Goal: Task Accomplishment & Management: Manage account settings

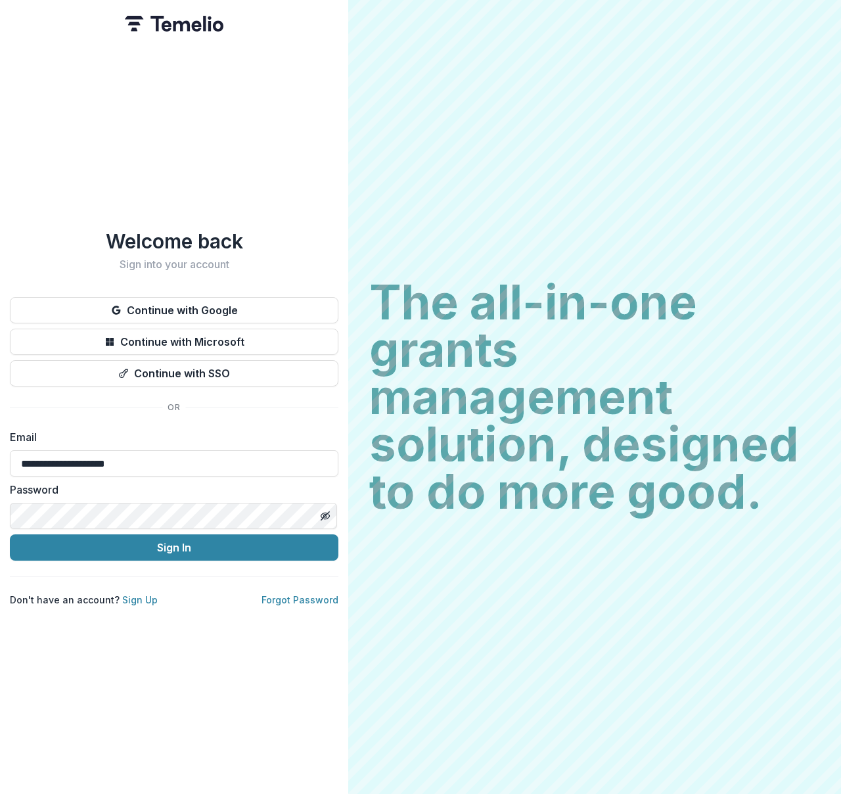
type input "**********"
click at [105, 539] on button "Sign In" at bounding box center [174, 547] width 329 height 26
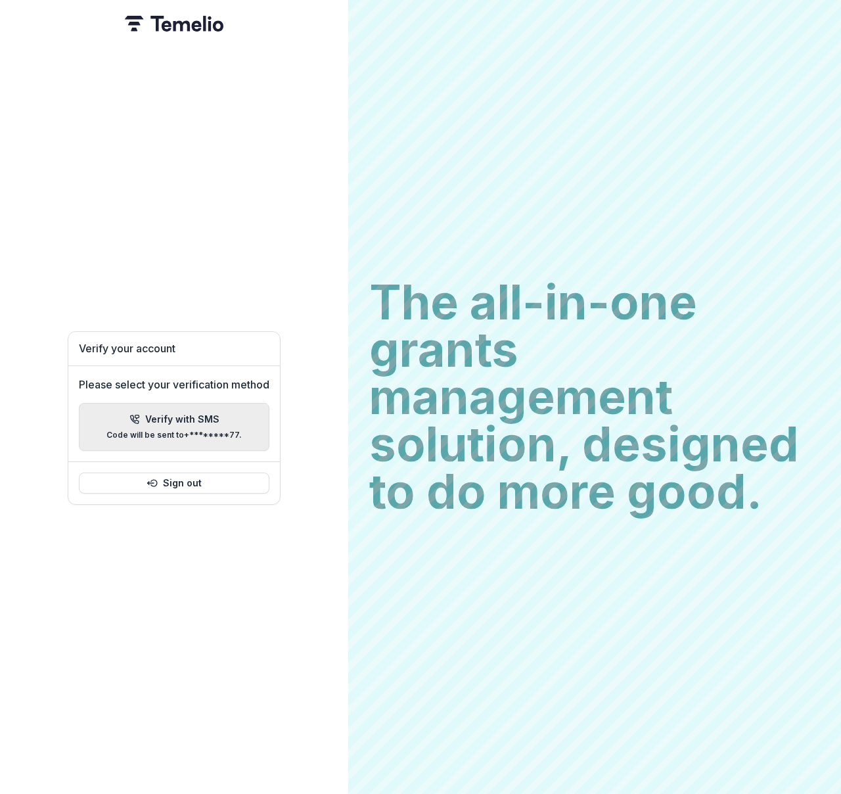
click at [149, 430] on p "Code will be sent to +********77 ." at bounding box center [173, 434] width 135 height 9
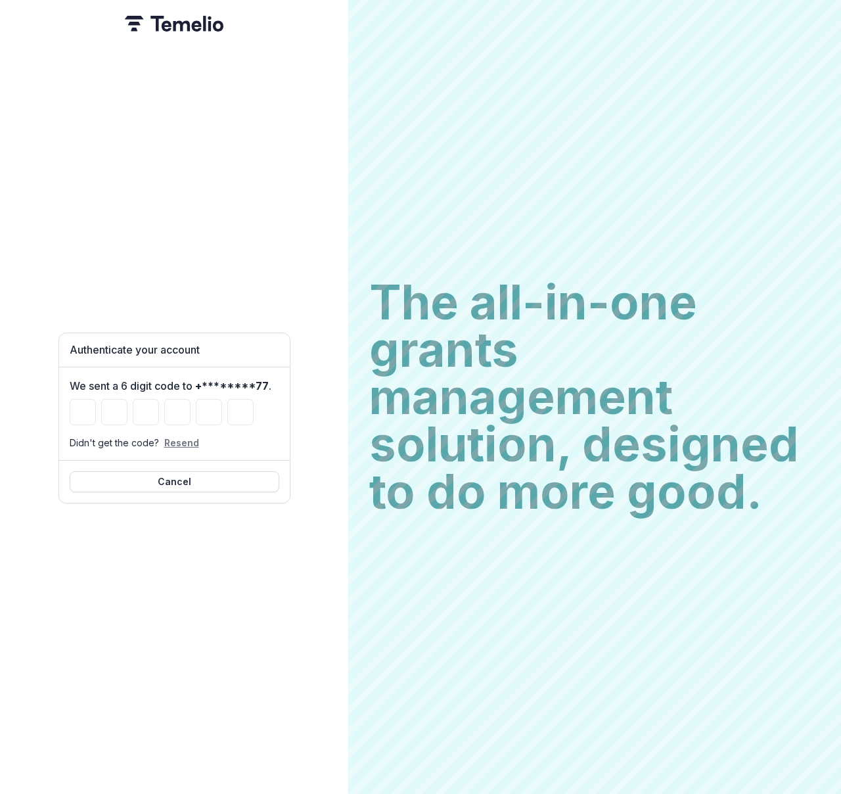
click at [175, 438] on button "Resend" at bounding box center [181, 442] width 35 height 11
click at [89, 410] on input "Please enter your pin code" at bounding box center [83, 412] width 26 height 26
click at [114, 411] on input "Please enter your pin code" at bounding box center [114, 412] width 26 height 26
click at [189, 409] on input "Please enter your pin code" at bounding box center [177, 412] width 26 height 26
click at [152, 407] on input "Please enter your pin code" at bounding box center [146, 412] width 26 height 26
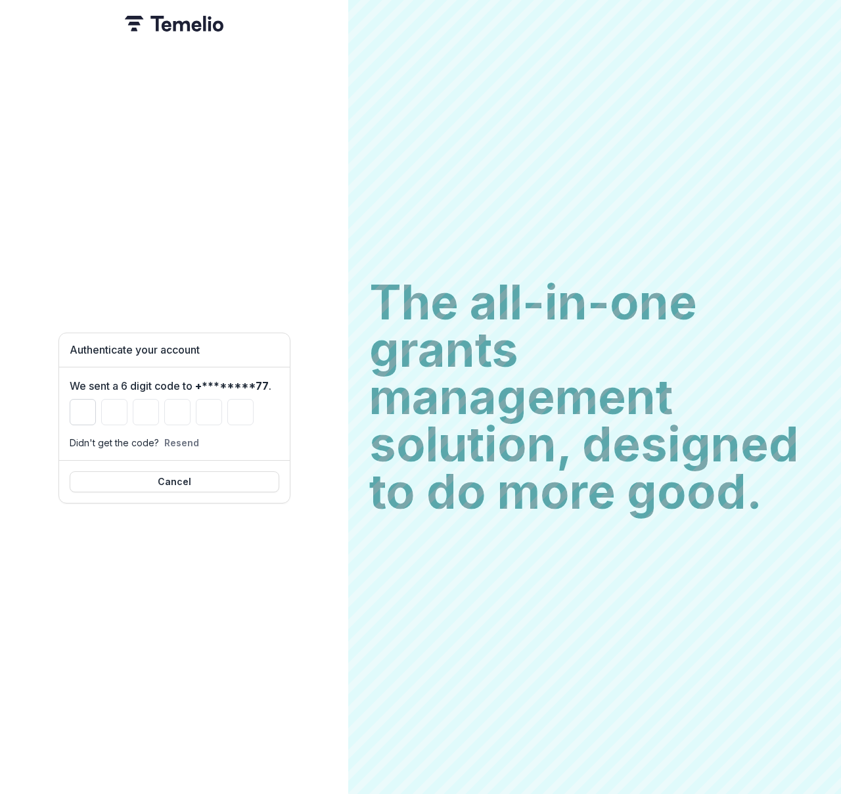
click at [85, 412] on input "Please enter your pin code" at bounding box center [83, 412] width 26 height 26
click at [193, 26] on img at bounding box center [174, 24] width 99 height 16
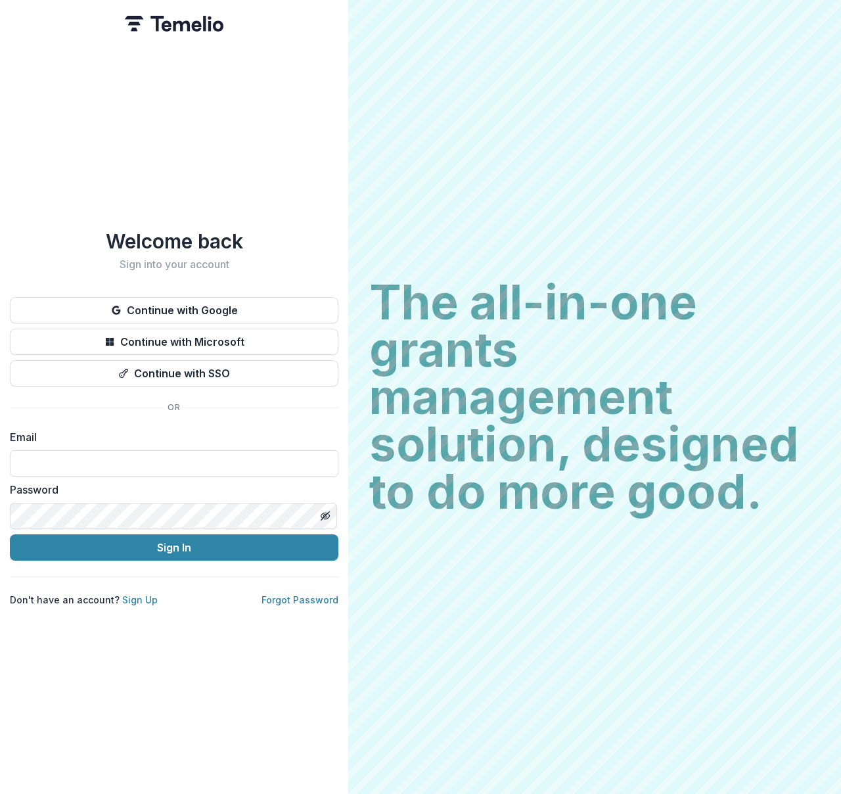
click at [223, 645] on div "Welcome back Sign into your account Continue with Google Continue with Microsof…" at bounding box center [174, 397] width 348 height 794
click at [166, 24] on img at bounding box center [174, 24] width 99 height 16
click at [235, 310] on button "Continue with Google" at bounding box center [174, 310] width 329 height 26
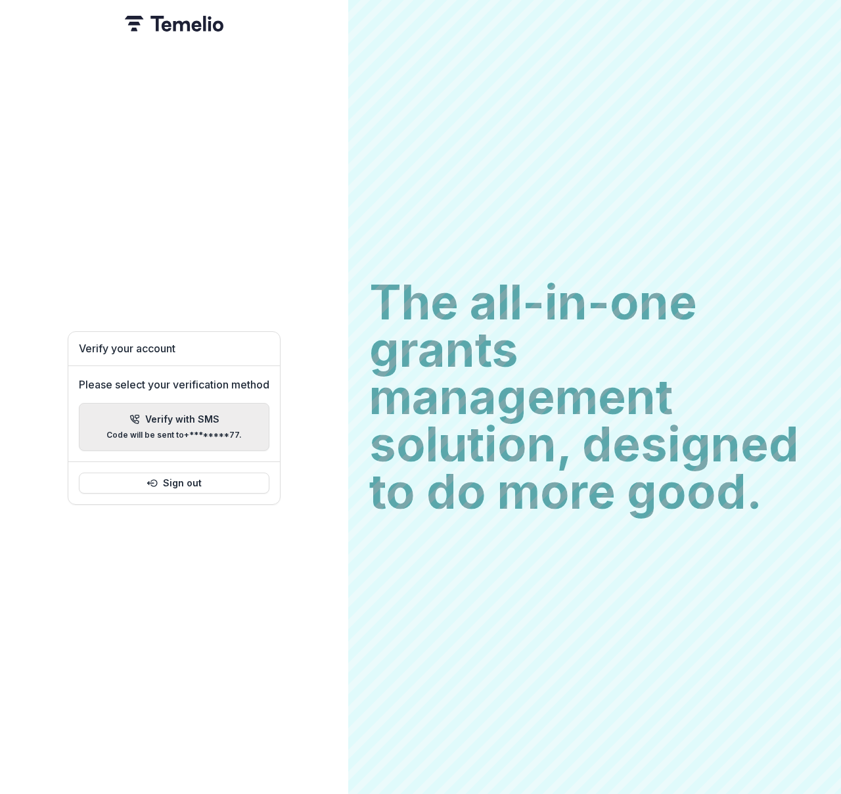
click at [212, 436] on button "Verify with SMS Code will be sent to +********77 ." at bounding box center [174, 427] width 191 height 48
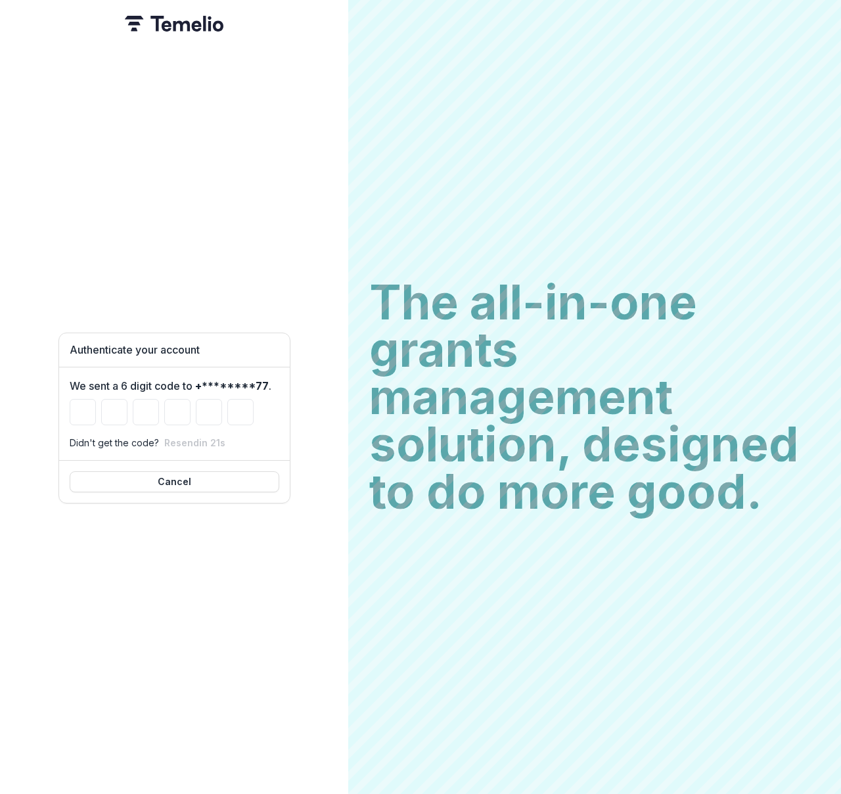
click at [161, 21] on img at bounding box center [174, 24] width 99 height 16
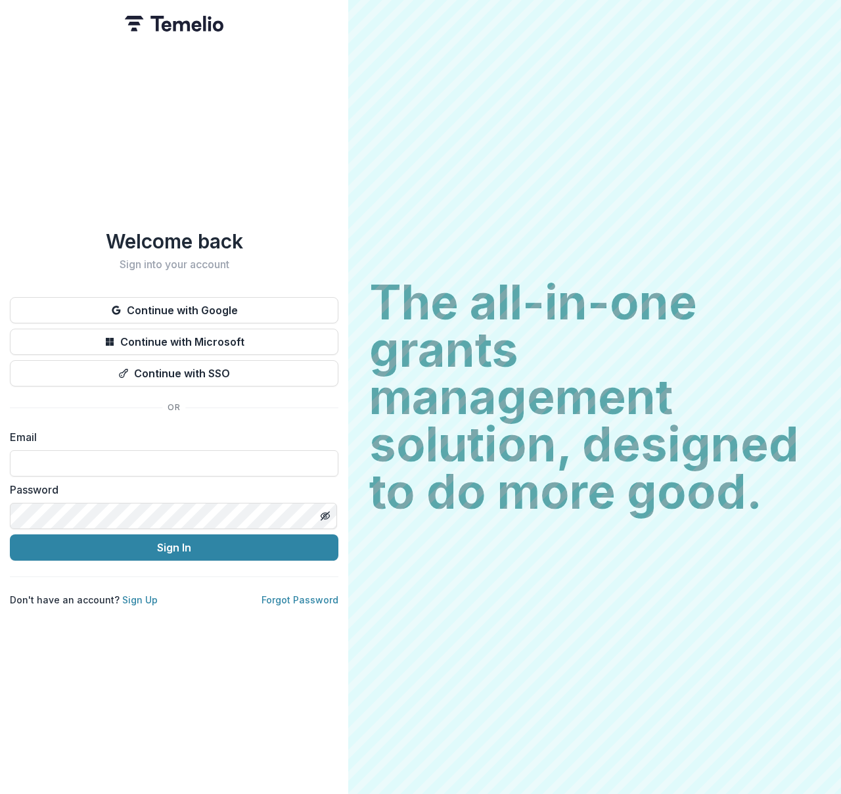
click at [174, 30] on img at bounding box center [174, 24] width 99 height 16
